Goal: Check status: Check status

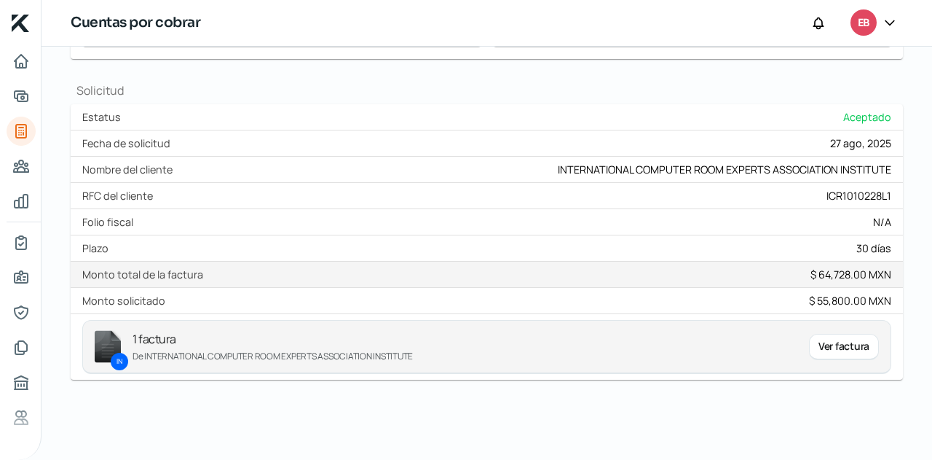
scroll to position [352, 0]
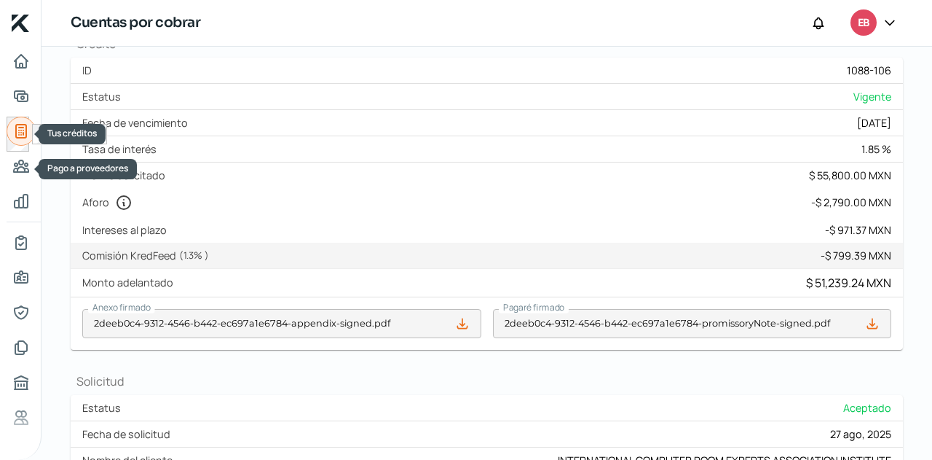
click at [25, 135] on icon "Tus créditos" at bounding box center [20, 130] width 17 height 17
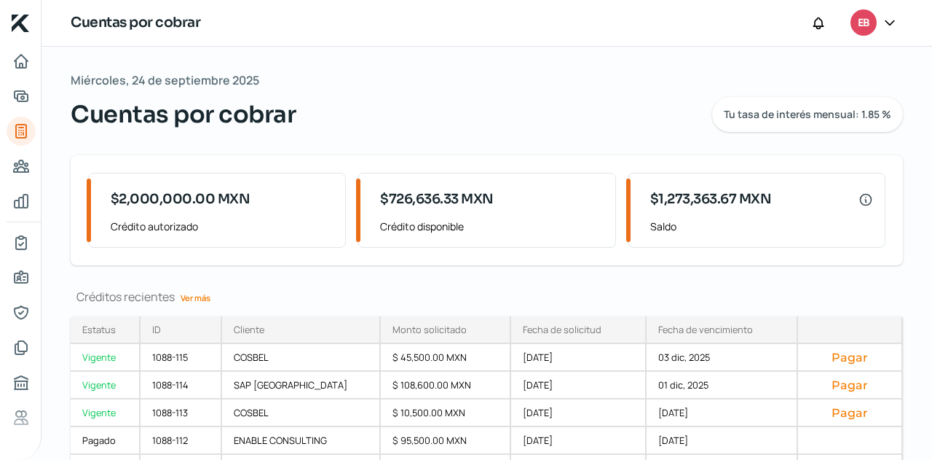
click at [200, 291] on link "Ver más" at bounding box center [196, 297] width 42 height 23
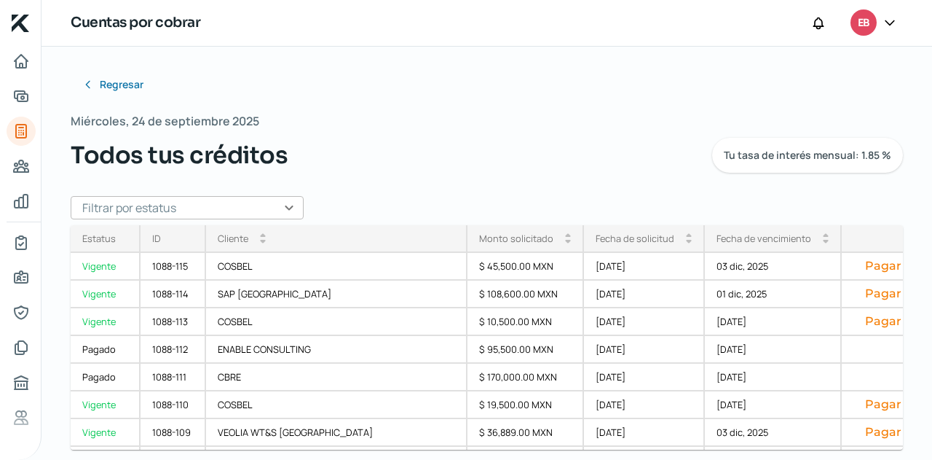
click at [272, 208] on input "text" at bounding box center [187, 207] width 233 height 23
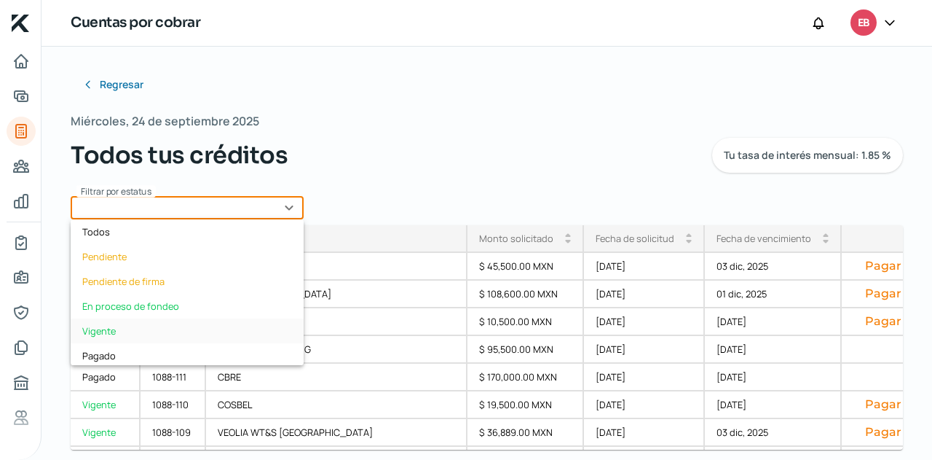
click at [119, 326] on div "Vigente" at bounding box center [187, 330] width 233 height 25
type input "Vigente"
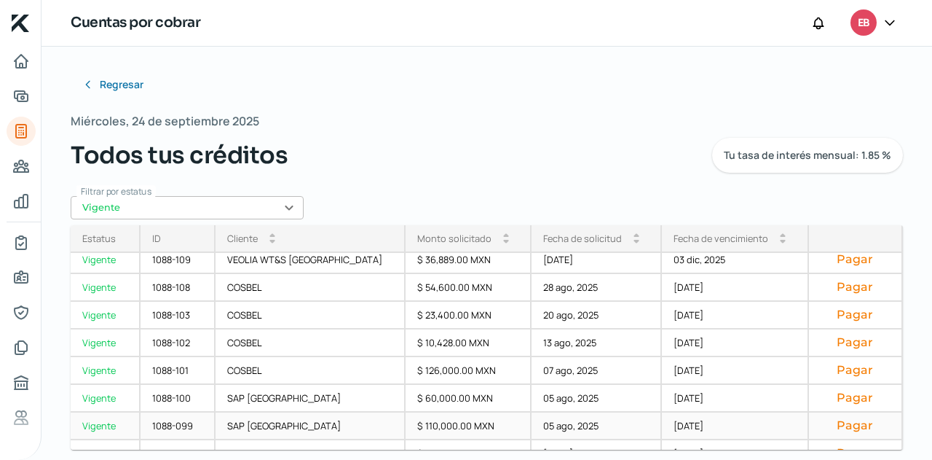
scroll to position [190, 0]
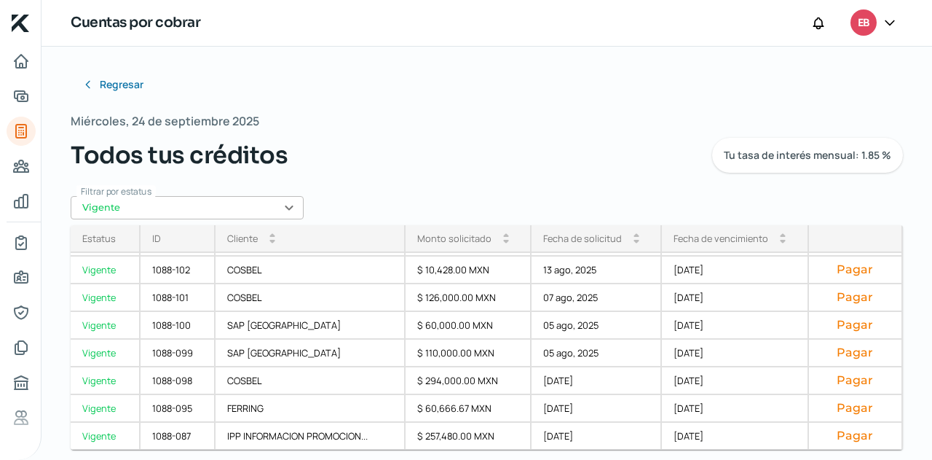
click at [714, 241] on div "Fecha de vencimiento" at bounding box center [721, 238] width 95 height 13
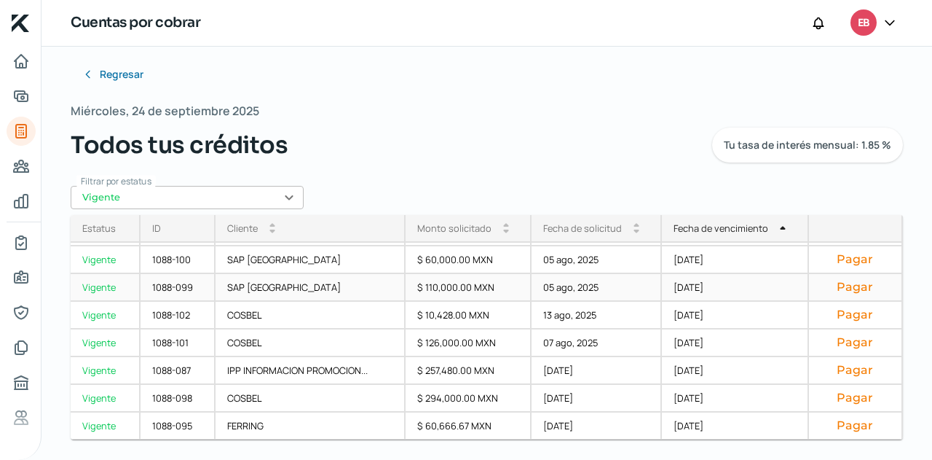
scroll to position [13, 0]
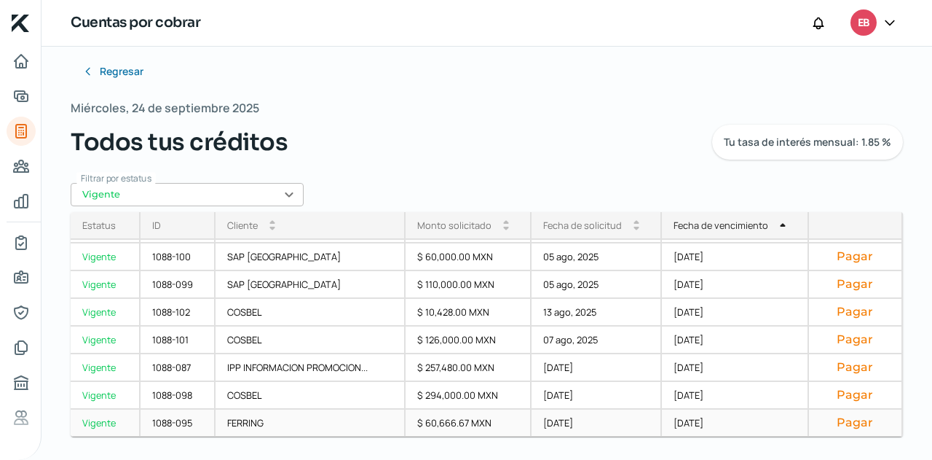
click at [307, 428] on div "FERRING" at bounding box center [310, 423] width 189 height 28
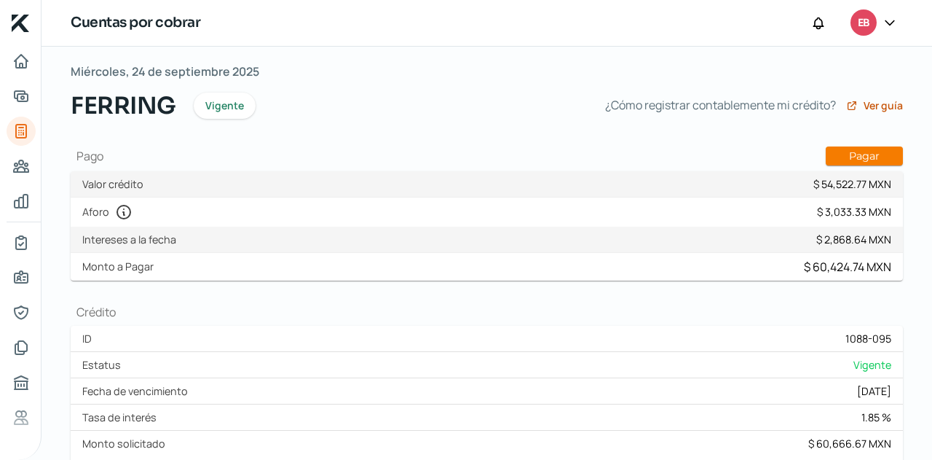
scroll to position [73, 0]
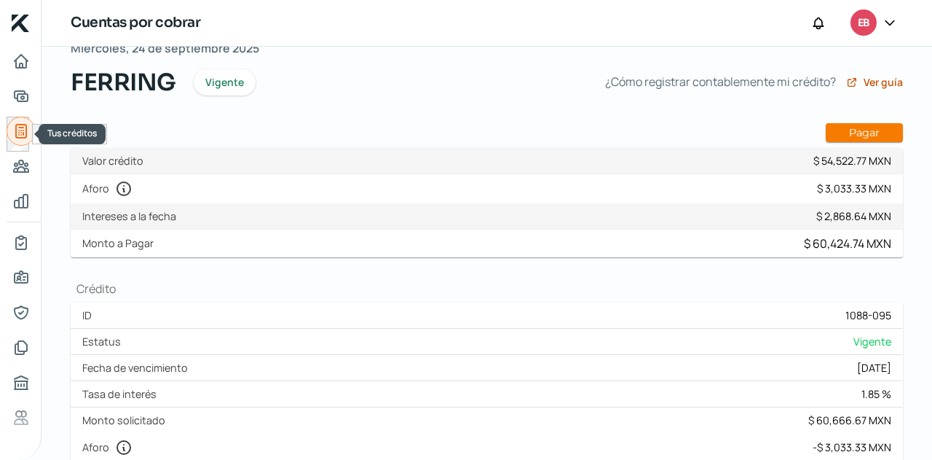
click at [22, 133] on icon "Tus créditos" at bounding box center [21, 131] width 10 height 13
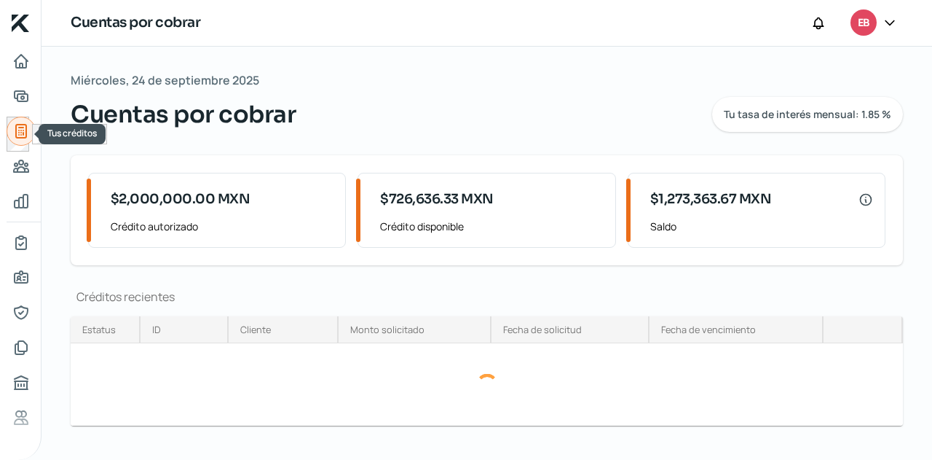
click at [27, 139] on icon "Tus créditos" at bounding box center [20, 130] width 17 height 17
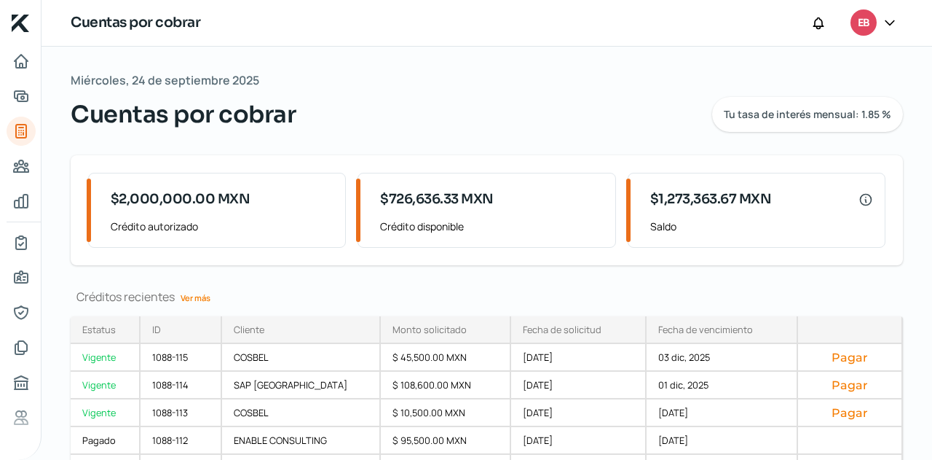
click at [195, 301] on link "Ver más" at bounding box center [196, 297] width 42 height 23
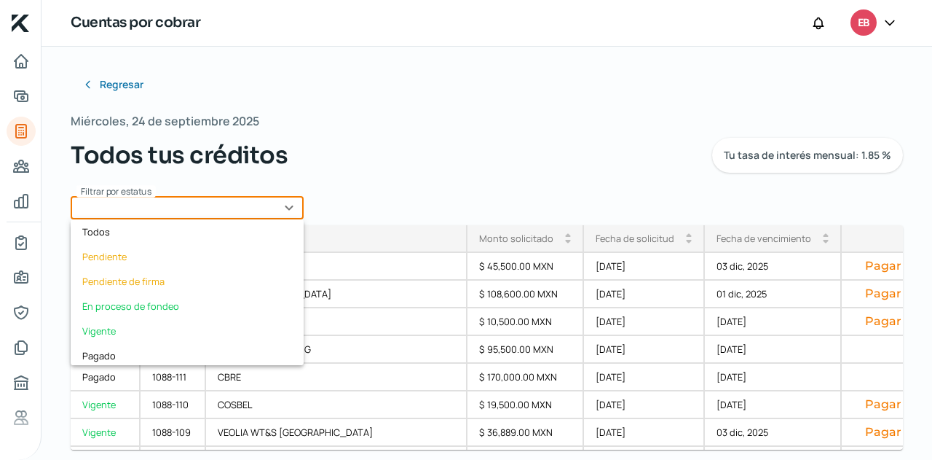
click at [240, 208] on input "text" at bounding box center [187, 207] width 233 height 23
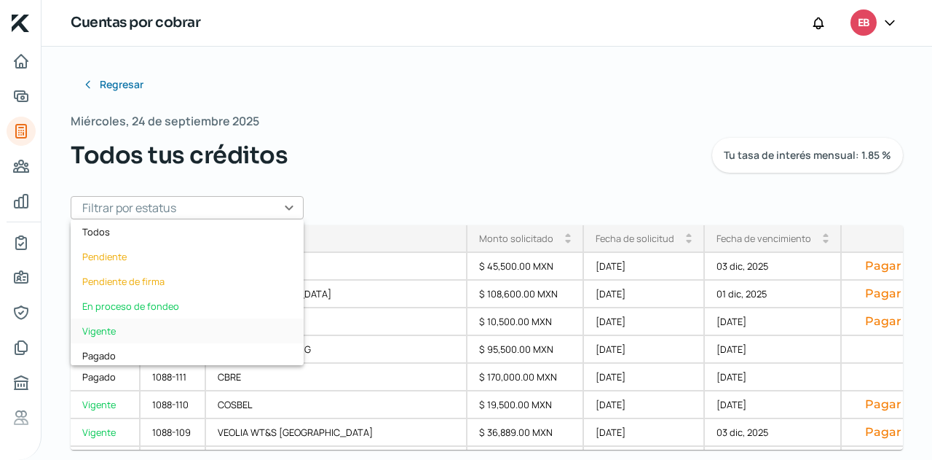
click at [117, 326] on div "Vigente" at bounding box center [187, 330] width 233 height 25
type input "Vigente"
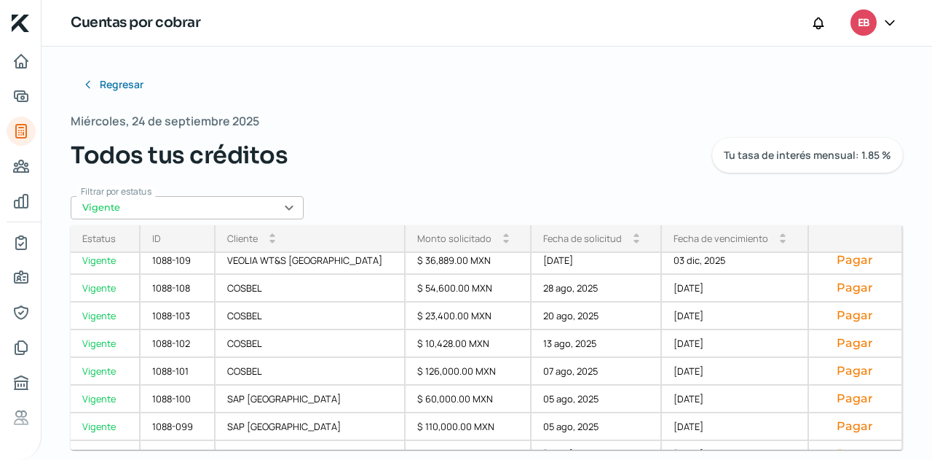
scroll to position [190, 0]
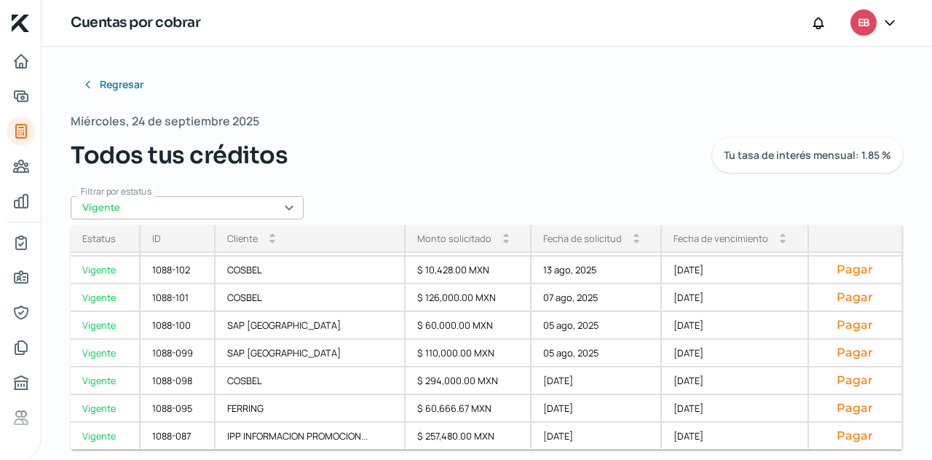
click at [699, 235] on div "Fecha de vencimiento" at bounding box center [721, 238] width 95 height 13
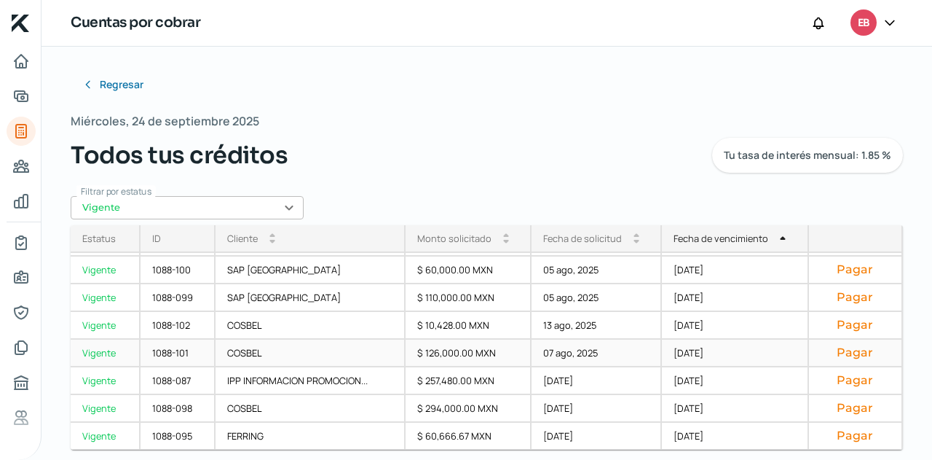
scroll to position [13, 0]
